Goal: Task Accomplishment & Management: Manage account settings

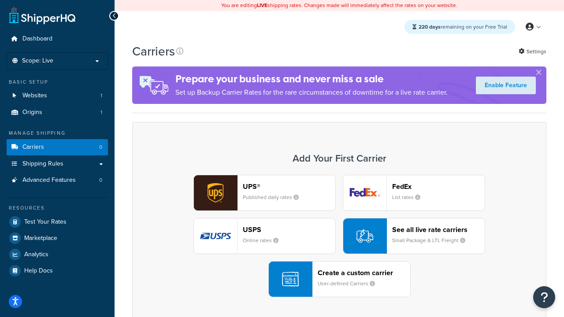
click at [339, 236] on div "UPS® Published daily rates FedEx List rates USPS Online rates See all live rate…" at bounding box center [338, 236] width 395 height 122
click at [438, 186] on header "FedEx" at bounding box center [438, 186] width 92 height 8
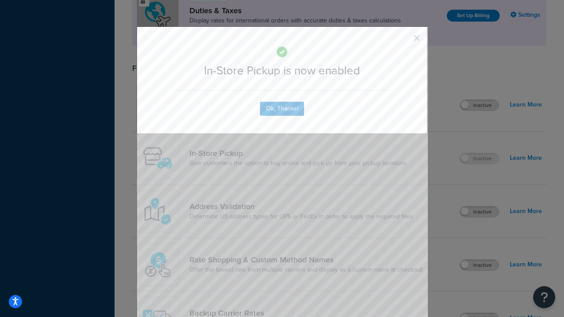
click at [403, 41] on button "button" at bounding box center [403, 41] width 2 height 2
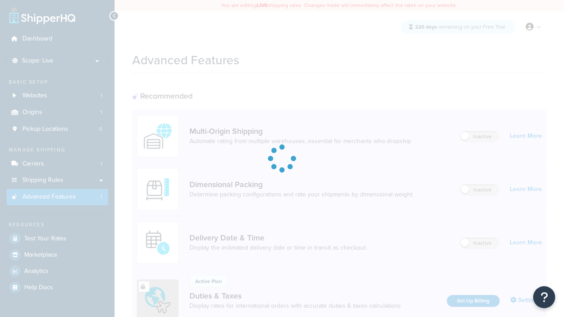
scroll to position [285, 0]
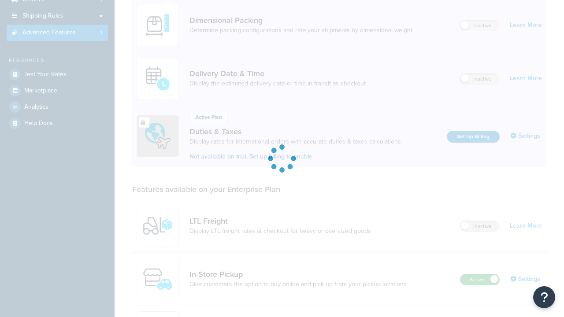
click at [479, 274] on label "Active" at bounding box center [479, 279] width 39 height 11
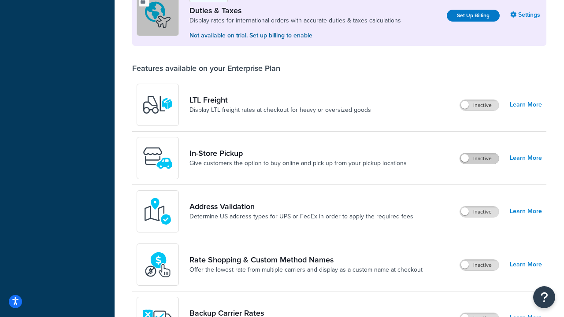
scroll to position [269, 0]
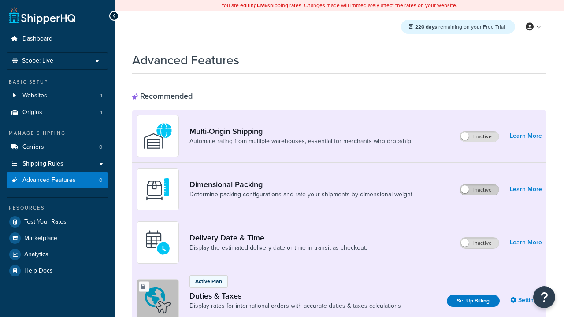
click at [479, 190] on label "Inactive" at bounding box center [479, 189] width 39 height 11
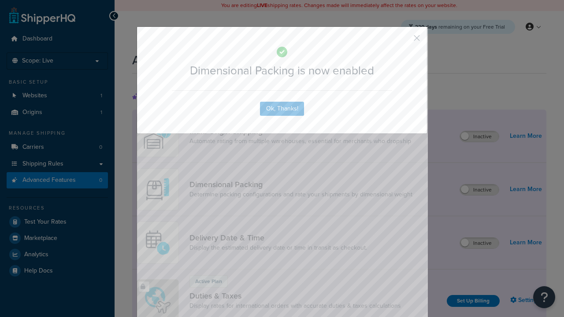
click at [403, 40] on button "button" at bounding box center [403, 41] width 2 height 2
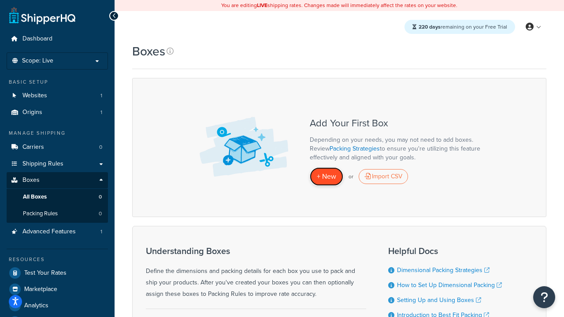
click at [326, 177] on span "+ New" at bounding box center [326, 176] width 19 height 10
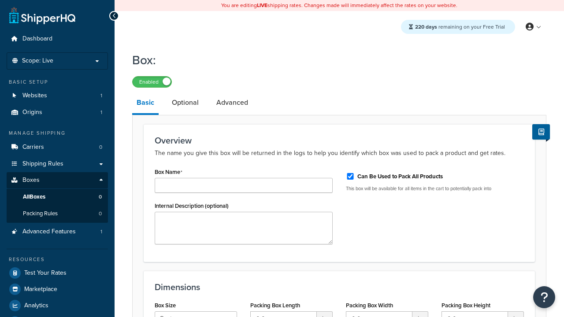
type input "Box1"
select select "usps_small"
type input "8.5"
type input "5"
type input "1.5"
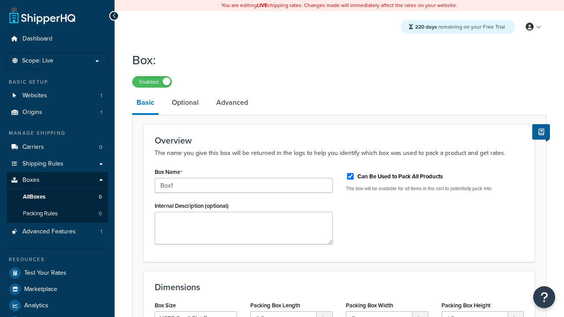
type input "Box1"
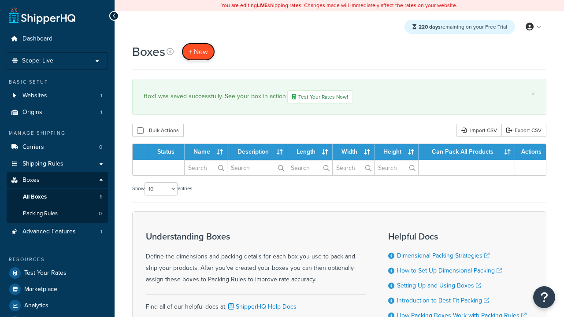
click at [198, 52] on span "+ New" at bounding box center [197, 52] width 19 height 10
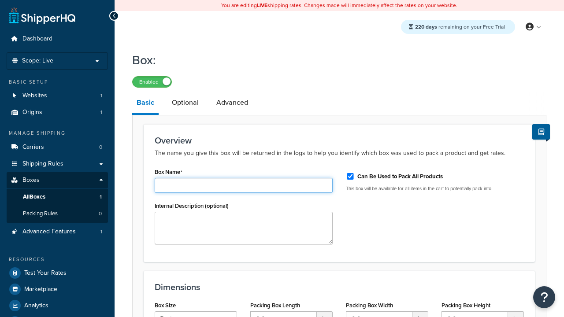
type input "Box2"
select select "usps_small"
type input "8.5"
type input "5"
type input "1.5"
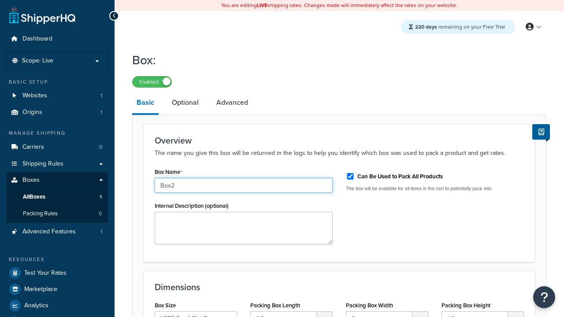
type input "Box2"
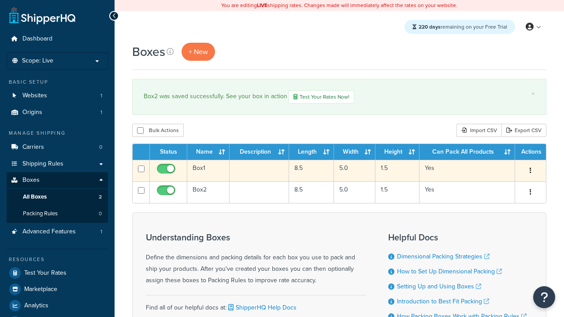
click at [530, 172] on icon "button" at bounding box center [530, 170] width 2 height 6
click at [0, 0] on link "Edit" at bounding box center [0, 0] width 0 height 0
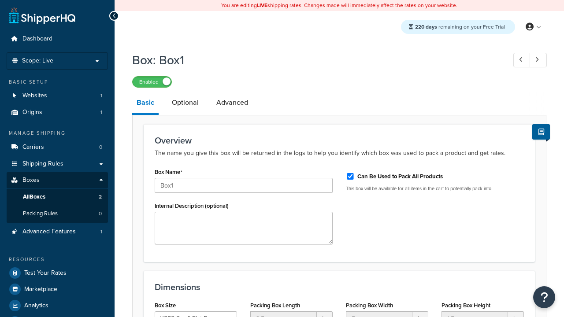
select select "usps_small"
type input "NewBox1"
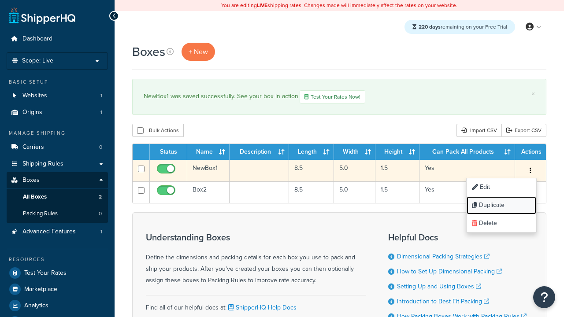
click at [501, 206] on link "Duplicate" at bounding box center [501, 205] width 70 height 18
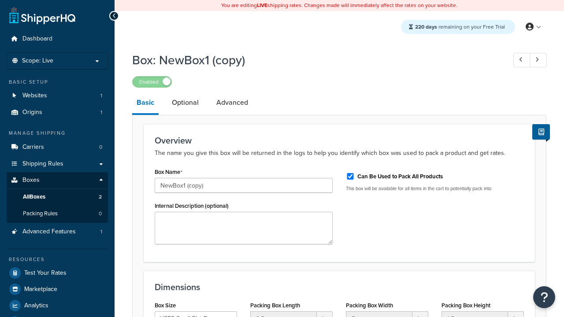
select select "usps_small"
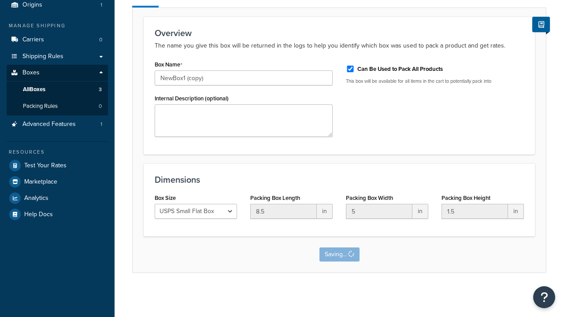
scroll to position [0, 0]
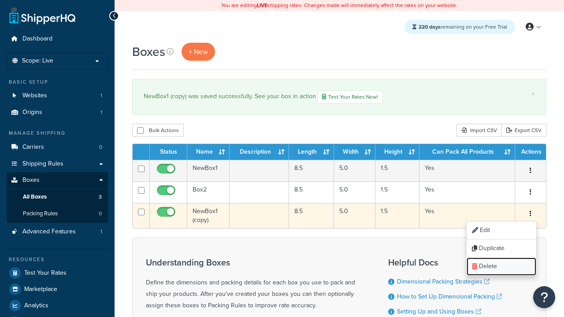
click at [501, 267] on link "Delete" at bounding box center [501, 267] width 70 height 18
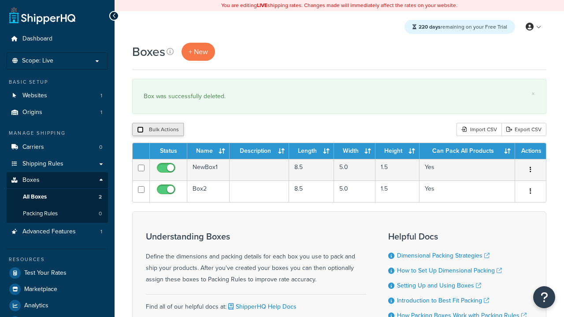
click at [140, 130] on input "checkbox" at bounding box center [140, 129] width 7 height 7
checkbox input "true"
click at [237, 130] on button "Delete" at bounding box center [235, 129] width 30 height 13
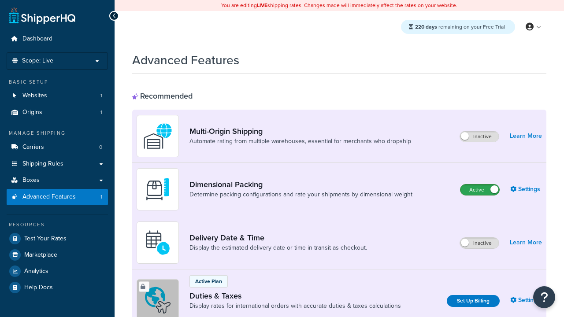
click at [479, 190] on label "Active" at bounding box center [479, 189] width 39 height 11
